Goal: Task Accomplishment & Management: Manage account settings

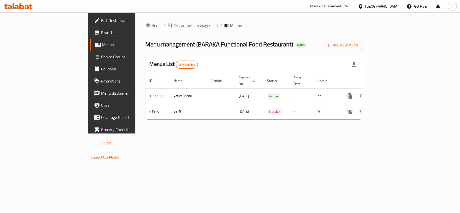
click at [341, 7] on div "Menu-management" at bounding box center [325, 6] width 31 height 6
click at [318, 55] on div "Restaurant-Management" at bounding box center [321, 56] width 40 height 6
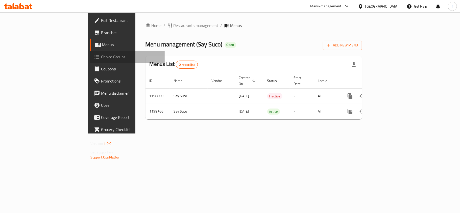
click at [101, 57] on span "Choice Groups" at bounding box center [131, 57] width 60 height 6
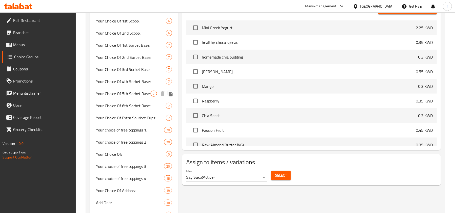
scroll to position [269, 0]
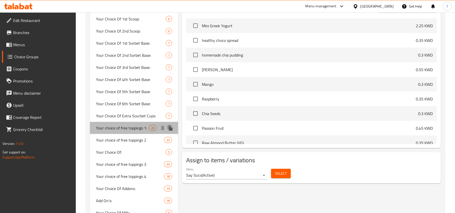
click at [136, 125] on span "Your choice of free toppings 1:" at bounding box center [122, 128] width 53 height 6
type input "Your choice of free toppings 1:"
type input "اختيارك من إضافات مجانية 1"
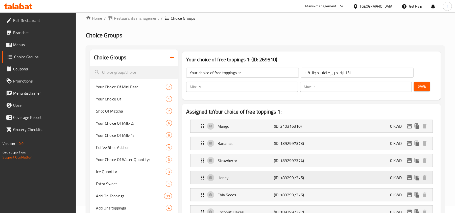
scroll to position [0, 0]
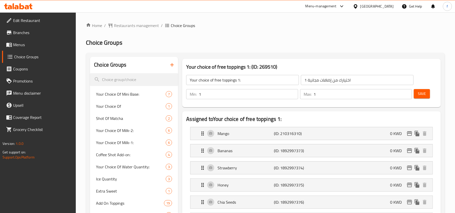
click at [333, 83] on input "اختيارك من إضافات مجانية 1" at bounding box center [357, 80] width 113 height 10
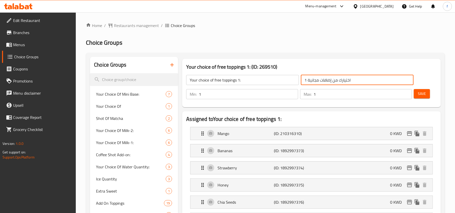
click at [333, 83] on input "اختيارك من إضافات مجانية 1" at bounding box center [357, 80] width 113 height 10
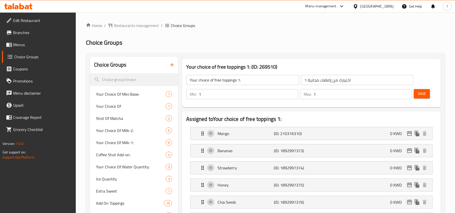
click at [336, 107] on div "Your choice of free toppings 1: (ID: 269510) Your choice of free toppings 1: ​ …" at bounding box center [311, 83] width 262 height 52
click at [221, 135] on p "Mango" at bounding box center [245, 133] width 56 height 6
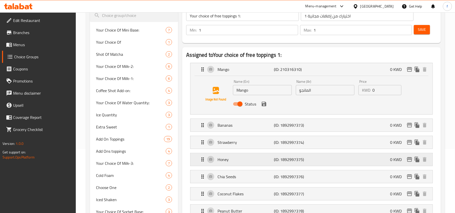
scroll to position [101, 0]
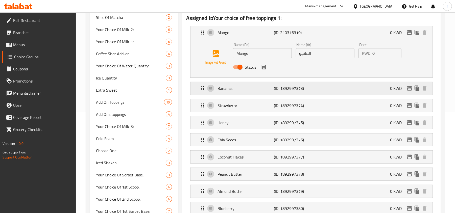
click at [222, 90] on p "Bananas" at bounding box center [245, 88] width 56 height 6
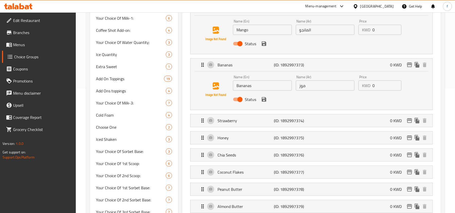
scroll to position [135, 0]
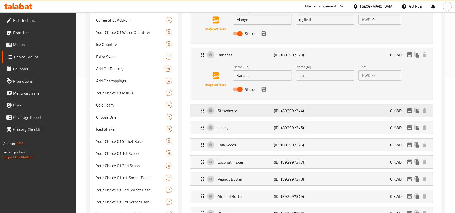
click at [224, 111] on p "Strawberry" at bounding box center [245, 111] width 56 height 6
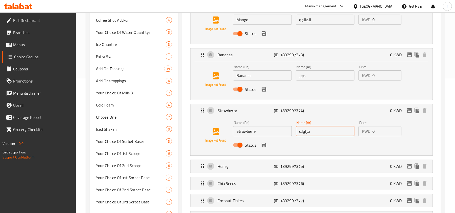
click at [304, 134] on input "فراولة" at bounding box center [325, 131] width 59 height 10
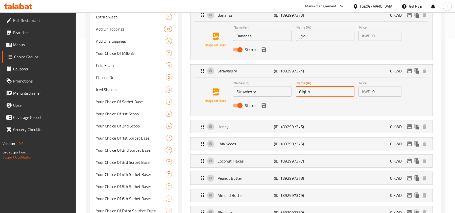
scroll to position [202, 0]
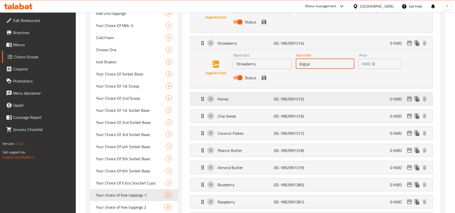
click at [220, 100] on p "Honey" at bounding box center [245, 99] width 56 height 6
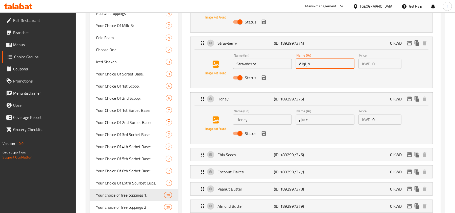
click at [301, 123] on input "عسل" at bounding box center [325, 120] width 59 height 10
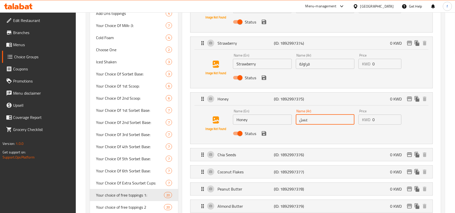
click at [301, 123] on input "عسل" at bounding box center [325, 120] width 59 height 10
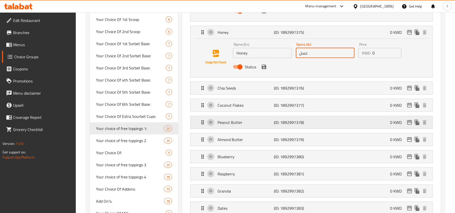
scroll to position [269, 0]
click at [223, 86] on p "Chia Seeds" at bounding box center [245, 88] width 56 height 6
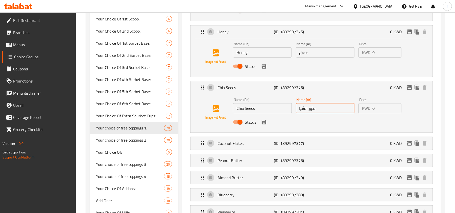
click at [305, 111] on input "بذور الشيا" at bounding box center [325, 108] width 59 height 10
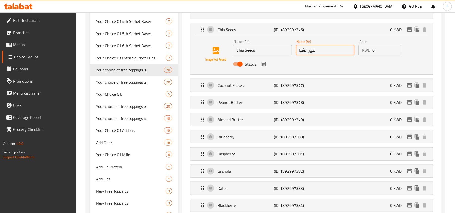
scroll to position [336, 0]
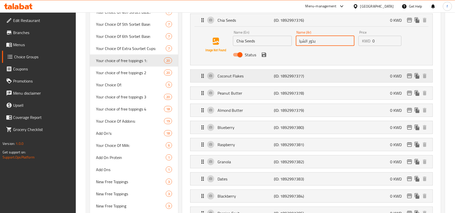
click at [230, 78] on p "Coconut Flakes" at bounding box center [245, 76] width 56 height 6
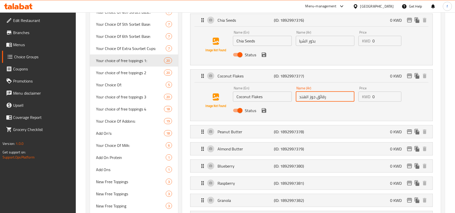
click at [321, 100] on input "رقائق جوز الهند" at bounding box center [325, 97] width 59 height 10
click at [234, 133] on p "Peanut Butter" at bounding box center [245, 132] width 56 height 6
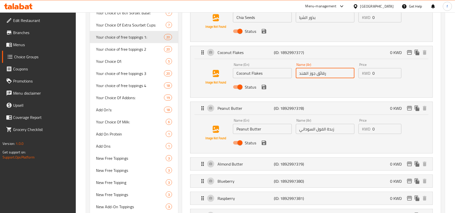
scroll to position [370, 0]
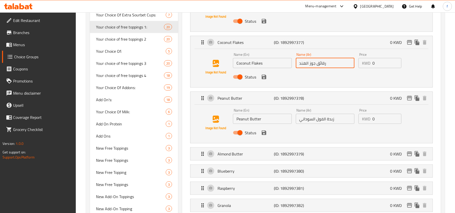
click at [316, 125] on div "Name (Ar) زبدة الفول السوداني Name (Ar)" at bounding box center [325, 115] width 63 height 19
click at [316, 121] on input "زبدة الفول السوداني" at bounding box center [325, 119] width 59 height 10
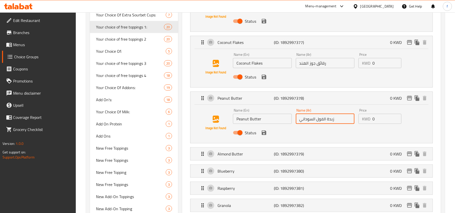
click at [316, 121] on input "زبدة الفول السوداني" at bounding box center [325, 119] width 59 height 10
click at [317, 121] on input "زبدة الفول السوداني" at bounding box center [325, 119] width 59 height 10
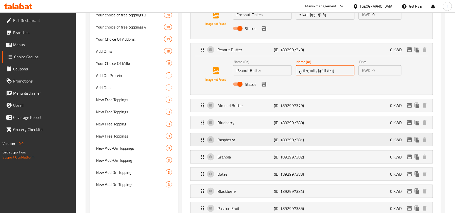
scroll to position [437, 0]
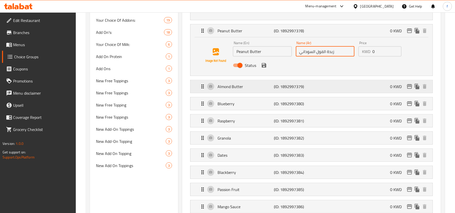
click at [228, 90] on p "Almond Butter" at bounding box center [245, 87] width 56 height 6
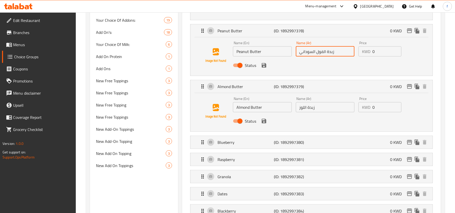
click at [305, 110] on input "زبدة اللوز" at bounding box center [325, 107] width 59 height 10
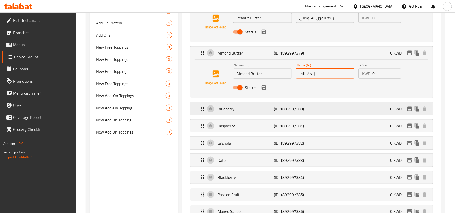
click at [231, 110] on p "Blueberry" at bounding box center [245, 109] width 56 height 6
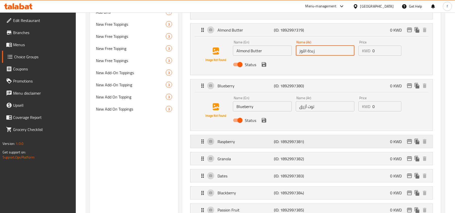
scroll to position [505, 0]
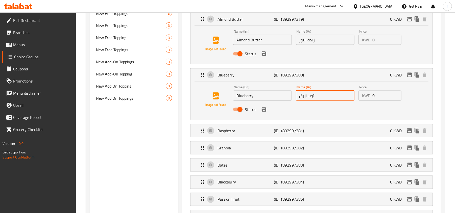
click at [312, 97] on input "توت أزرق" at bounding box center [325, 96] width 59 height 10
click at [231, 129] on p "Raspberry" at bounding box center [245, 131] width 56 height 6
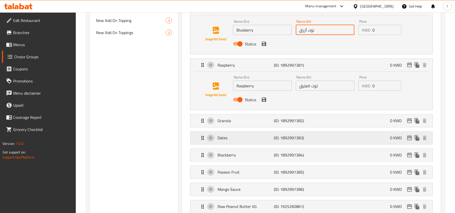
scroll to position [572, 0]
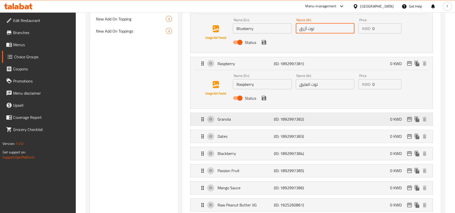
click at [220, 119] on p "Granola" at bounding box center [245, 119] width 56 height 6
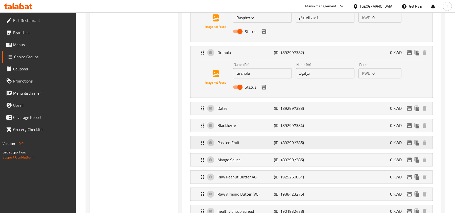
scroll to position [639, 0]
click at [224, 111] on p "Dates" at bounding box center [245, 108] width 56 height 6
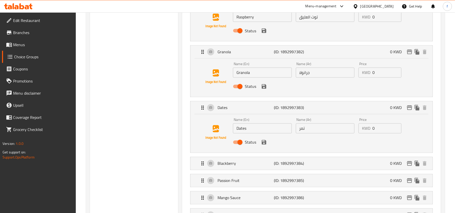
click at [300, 131] on input "تمر" at bounding box center [325, 128] width 59 height 10
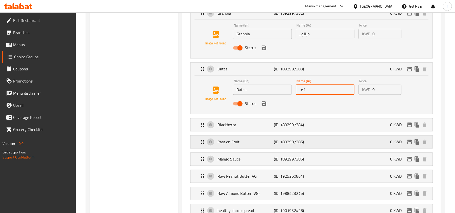
scroll to position [707, 0]
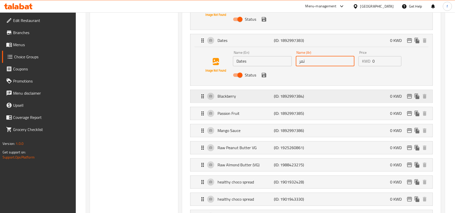
click at [227, 98] on p "Blackberry" at bounding box center [245, 96] width 56 height 6
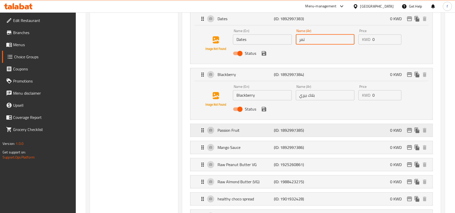
scroll to position [740, 0]
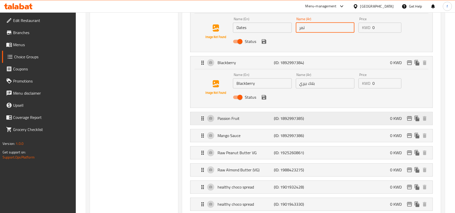
click at [231, 121] on p "Passion Fruit" at bounding box center [245, 118] width 56 height 6
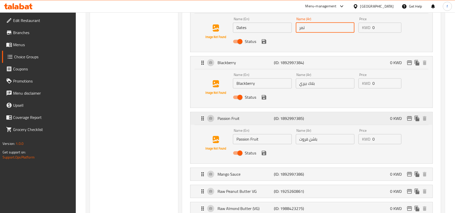
scroll to position [774, 0]
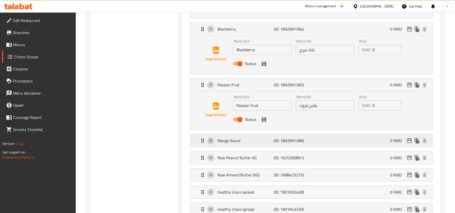
click at [225, 147] on div "Mango Sauce (ID: 1892997386) 0 KWD" at bounding box center [312, 140] width 227 height 13
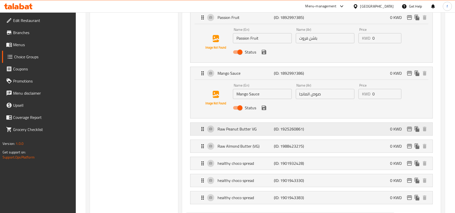
click at [241, 132] on p "Raw Peanut Butter VG" at bounding box center [245, 129] width 56 height 6
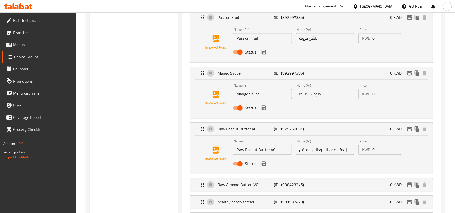
scroll to position [875, 0]
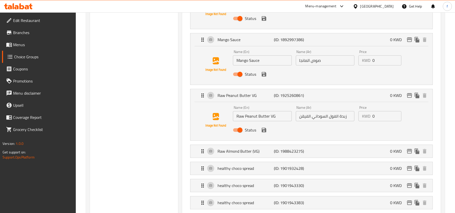
click at [314, 121] on input "زبدة الفول السوداني الفيقن" at bounding box center [325, 116] width 59 height 10
click at [302, 129] on div "Status" at bounding box center [325, 130] width 188 height 14
click at [257, 119] on input "Raw Peanut Butter VG" at bounding box center [262, 116] width 59 height 10
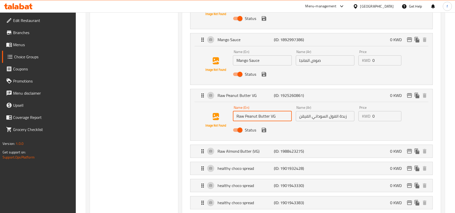
click at [257, 119] on input "Raw Peanut Butter VG" at bounding box center [262, 116] width 59 height 10
drag, startPoint x: 233, startPoint y: 115, endPoint x: 350, endPoint y: 121, distance: 117.0
click at [350, 121] on div "Name (En) Raw Peanut Butter VG Name (En) Name (Ar) زبدة الفول السوداني الفيقن N…" at bounding box center [325, 120] width 188 height 33
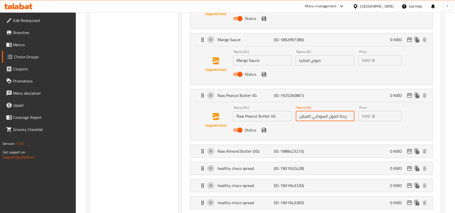
click at [308, 120] on input "زبدة الفول السوداني الفيقن" at bounding box center [325, 116] width 59 height 10
click at [328, 121] on input "زبدة الفول السوداني الفيقن" at bounding box center [325, 116] width 59 height 10
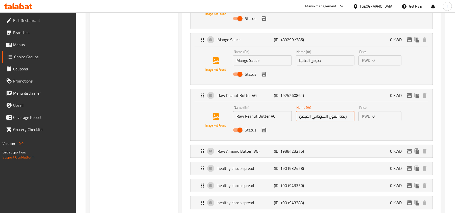
click at [328, 121] on input "زبدة الفول السوداني الفيقن" at bounding box center [325, 116] width 59 height 10
click at [322, 125] on div "Status" at bounding box center [325, 130] width 188 height 14
click at [311, 120] on input "زبدة الفول السوداني الفيقن" at bounding box center [325, 116] width 59 height 10
drag, startPoint x: 312, startPoint y: 119, endPoint x: 304, endPoint y: 120, distance: 8.4
click at [304, 120] on input "زبدة الفول السوداني الفيقن" at bounding box center [325, 116] width 59 height 10
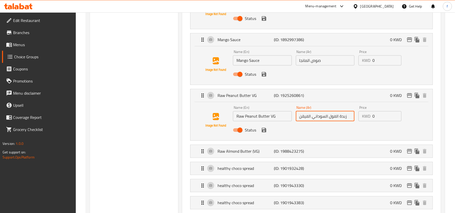
drag, startPoint x: 303, startPoint y: 120, endPoint x: 298, endPoint y: 120, distance: 5.0
click at [303, 120] on input "زبدة الفول السوداني الفيقن" at bounding box center [325, 116] width 59 height 10
drag, startPoint x: 270, startPoint y: 119, endPoint x: 276, endPoint y: 118, distance: 6.7
click at [275, 117] on input "Raw Peanut Butter VG" at bounding box center [262, 116] width 59 height 10
drag, startPoint x: 245, startPoint y: 120, endPoint x: 234, endPoint y: 118, distance: 10.5
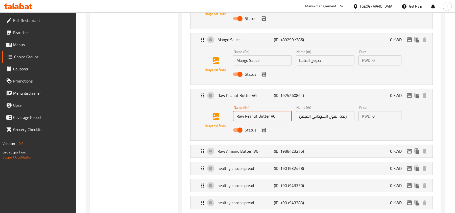
click at [234, 118] on input "Raw Peanut Butter VG" at bounding box center [262, 116] width 59 height 10
click at [308, 120] on input "زبدة الفول السوداني الفيقن" at bounding box center [325, 116] width 59 height 10
click at [261, 120] on input "Raw Peanut Butter VG" at bounding box center [262, 116] width 59 height 10
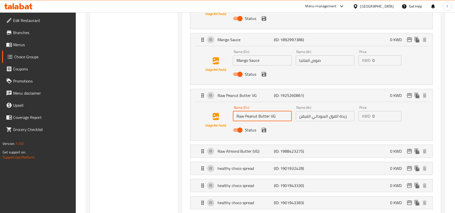
click at [261, 120] on input "Raw Peanut Butter VG" at bounding box center [262, 116] width 59 height 10
click at [264, 121] on input "Raw Peanut Butter VG" at bounding box center [262, 116] width 59 height 10
click at [264, 120] on input "Raw Peanut Butter VG" at bounding box center [262, 116] width 59 height 10
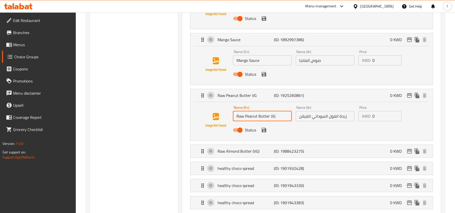
click at [264, 117] on input "Raw Peanut Butter VG" at bounding box center [262, 116] width 59 height 10
click at [320, 119] on input "زبدة الفول السوداني الفيقن" at bounding box center [325, 116] width 59 height 10
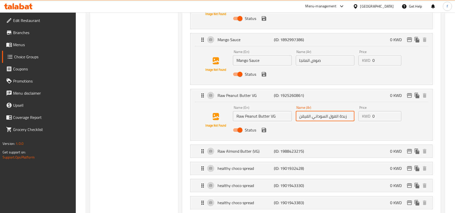
click at [320, 119] on input "زبدة الفول السوداني الفيقن" at bounding box center [325, 116] width 59 height 10
click at [295, 129] on div "Status" at bounding box center [325, 130] width 188 height 14
click at [301, 137] on div "Status" at bounding box center [325, 130] width 188 height 14
drag, startPoint x: 354, startPoint y: 135, endPoint x: 360, endPoint y: 134, distance: 6.1
click at [355, 134] on div "Status" at bounding box center [325, 130] width 188 height 14
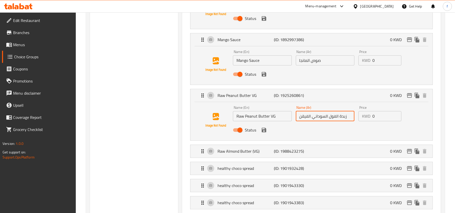
click at [419, 135] on div "Name (En) Raw Peanut Butter VG Name (En) Name (Ar) زبدة الفول السوداني الفيقن N…" at bounding box center [311, 120] width 226 height 34
click at [241, 154] on p "Raw Almond Butter (VG)" at bounding box center [245, 151] width 56 height 6
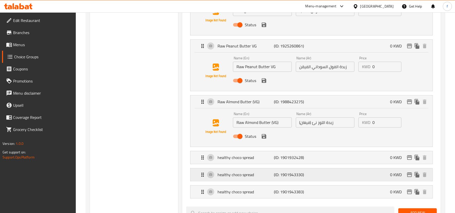
scroll to position [942, 0]
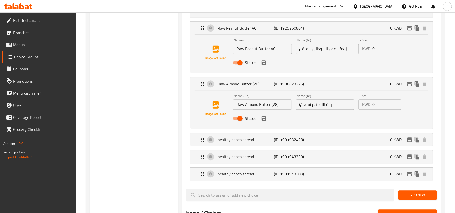
click at [310, 108] on input "زبدة اللوز نئ (فيغان)" at bounding box center [325, 104] width 59 height 10
click at [228, 141] on p "healthy choco spread" at bounding box center [245, 140] width 56 height 6
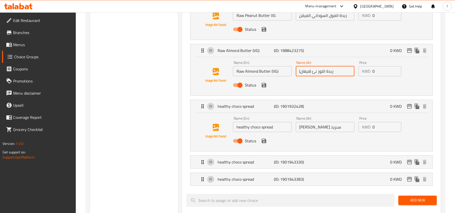
scroll to position [976, 0]
click at [230, 165] on p "healthy choco spread" at bounding box center [245, 162] width 56 height 6
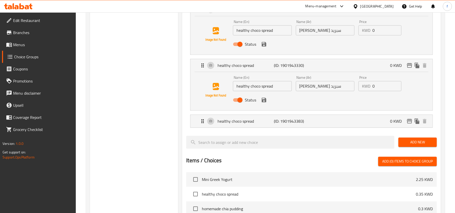
scroll to position [1077, 0]
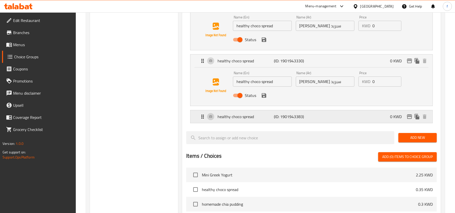
click at [245, 120] on p "healthy choco spread" at bounding box center [245, 117] width 56 height 6
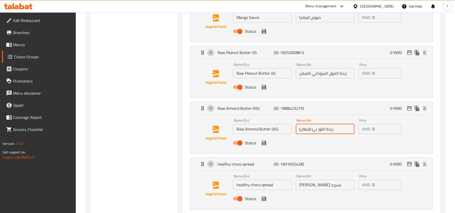
scroll to position [909, 0]
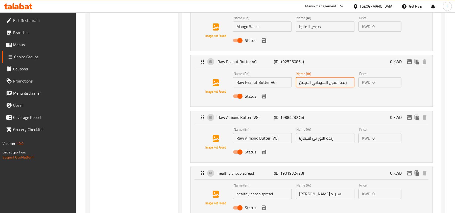
click at [318, 85] on input "زبدة الفول السوداني الفيقن" at bounding box center [325, 82] width 59 height 10
drag, startPoint x: 244, startPoint y: 86, endPoint x: 237, endPoint y: 86, distance: 6.3
click at [236, 86] on input "Raw Peanut Butter VG" at bounding box center [262, 82] width 59 height 10
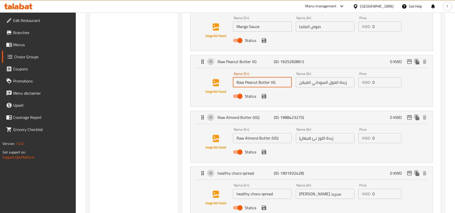
click at [261, 82] on input "Raw Peanut Butter VG" at bounding box center [262, 82] width 59 height 10
click at [332, 86] on input "زبدة الفول السوداني الفيقن" at bounding box center [325, 82] width 59 height 10
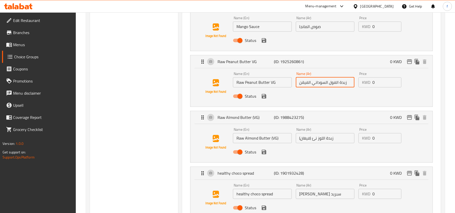
click at [332, 86] on input "زبدة الفول السوداني الفيقن" at bounding box center [325, 82] width 59 height 10
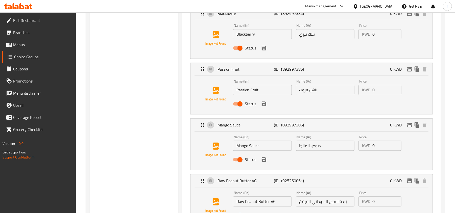
scroll to position [774, 0]
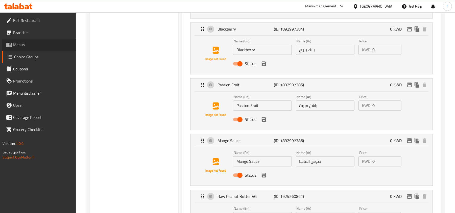
click at [34, 47] on span "Menus" at bounding box center [42, 45] width 59 height 6
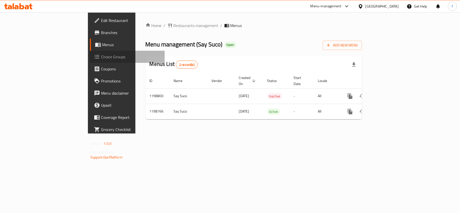
click at [101, 59] on span "Choice Groups" at bounding box center [131, 57] width 60 height 6
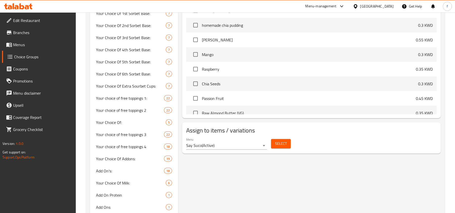
scroll to position [303, 0]
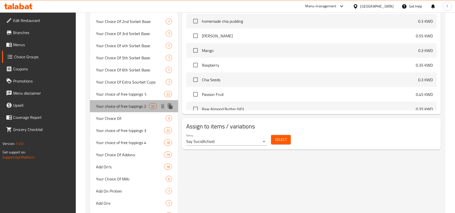
click at [123, 108] on span "Your choice of free toppings 2" at bounding box center [122, 106] width 53 height 6
type input "Your choice of free toppings 2"
type input "اختيارك من إضافات مجانية 2"
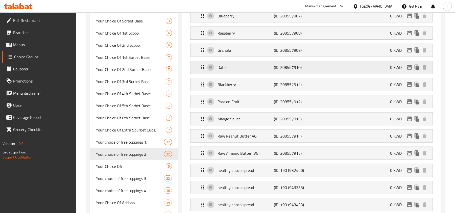
scroll to position [269, 0]
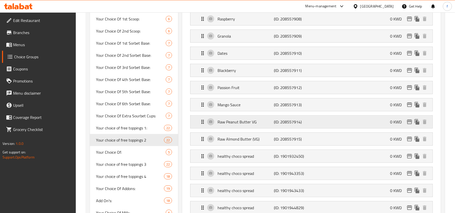
click at [285, 125] on p "(ID: 208557914)" at bounding box center [293, 122] width 38 height 6
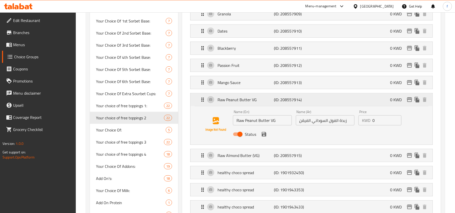
scroll to position [336, 0]
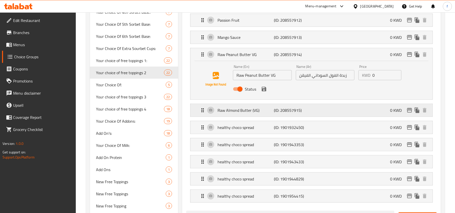
click at [243, 113] on p "Raw Almond Butter (VG)" at bounding box center [245, 110] width 56 height 6
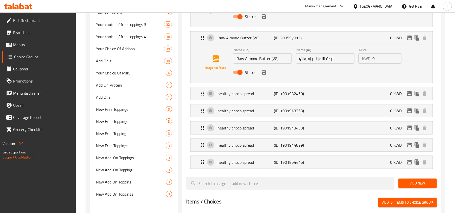
scroll to position [370, 0]
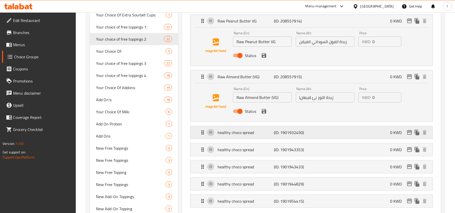
click at [243, 135] on p "healthy choco spread" at bounding box center [245, 132] width 56 height 6
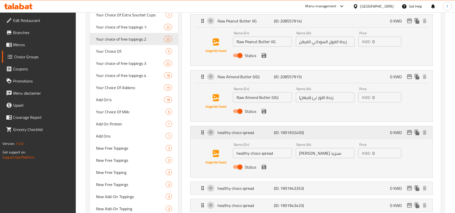
click at [232, 135] on p "healthy choco spread" at bounding box center [245, 132] width 56 height 6
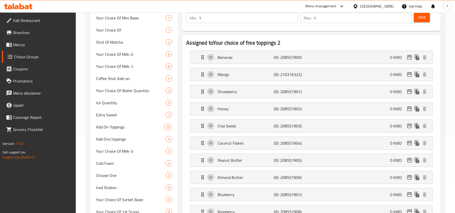
scroll to position [67, 0]
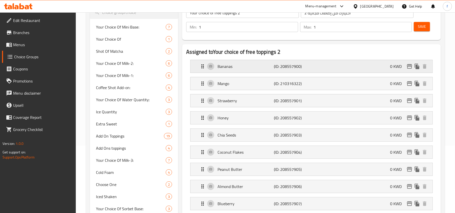
click at [226, 66] on p "Bananas" at bounding box center [245, 66] width 56 height 6
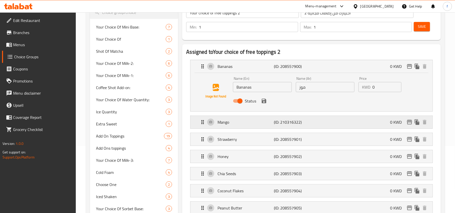
click at [222, 124] on p "Mango" at bounding box center [245, 122] width 56 height 6
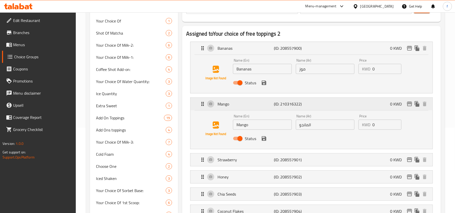
scroll to position [101, 0]
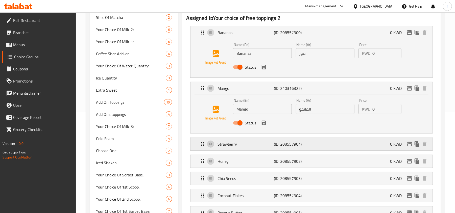
click at [224, 145] on p "Strawberry" at bounding box center [245, 144] width 56 height 6
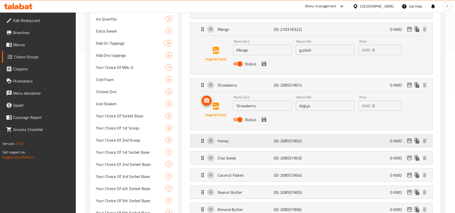
scroll to position [168, 0]
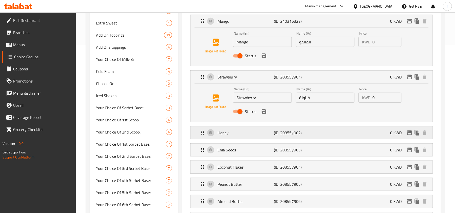
click at [225, 134] on p "Honey" at bounding box center [245, 133] width 56 height 6
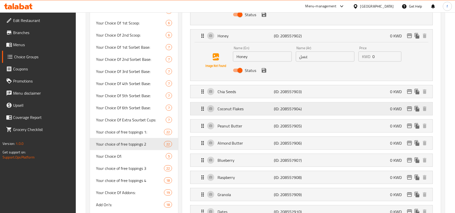
scroll to position [269, 0]
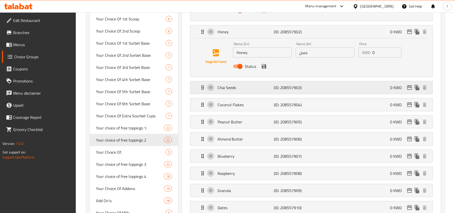
click at [227, 89] on p "Chia Seeds" at bounding box center [245, 88] width 56 height 6
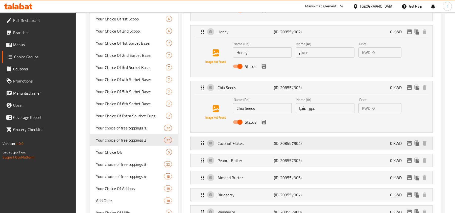
click at [227, 144] on p "Coconut Flakes" at bounding box center [245, 143] width 56 height 6
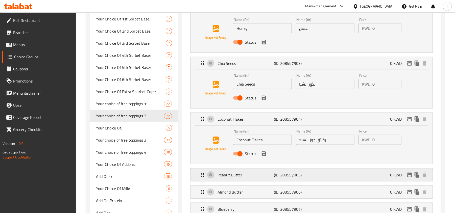
scroll to position [336, 0]
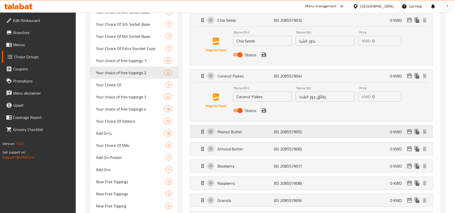
click at [229, 135] on p "Peanut Butter" at bounding box center [245, 132] width 56 height 6
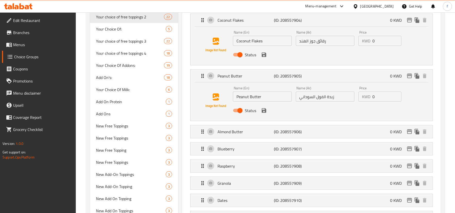
scroll to position [404, 0]
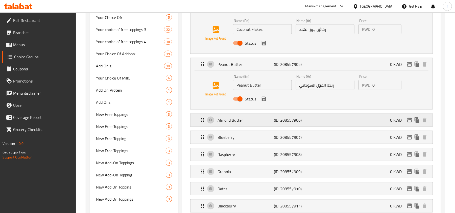
click at [225, 120] on p "Almond Butter" at bounding box center [245, 120] width 56 height 6
